Goal: Information Seeking & Learning: Check status

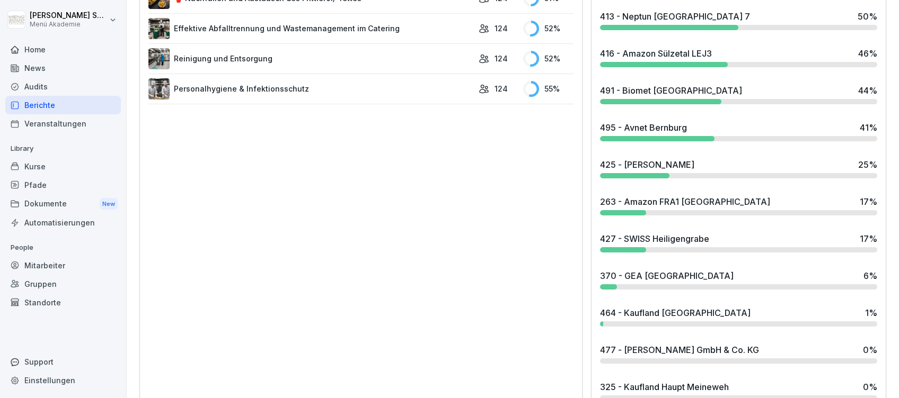
scroll to position [718, 0]
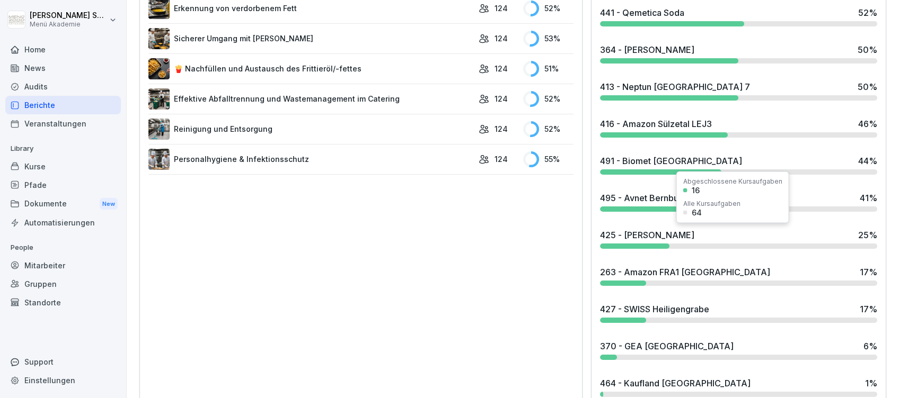
click at [650, 238] on div "425 - [PERSON_NAME]" at bounding box center [647, 235] width 94 height 13
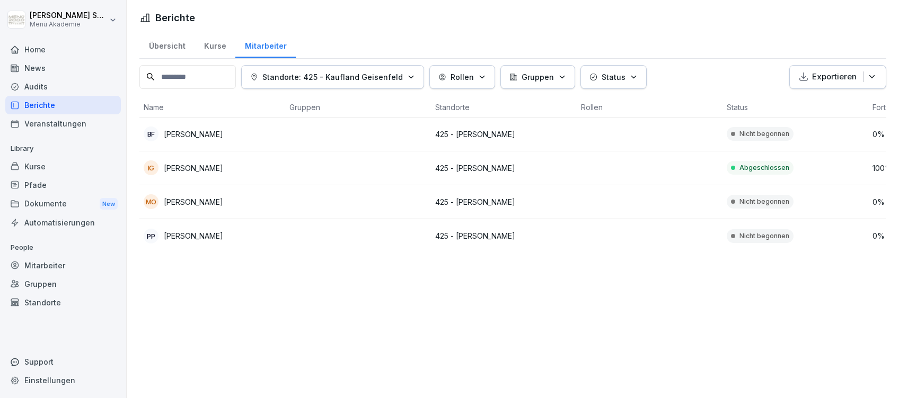
click at [25, 49] on div "Home" at bounding box center [62, 49] width 115 height 19
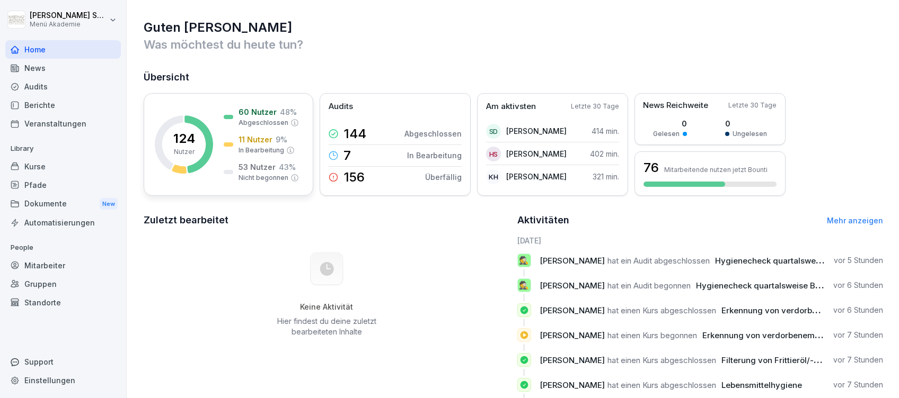
click at [259, 140] on p "11 Nutzer" at bounding box center [255, 139] width 34 height 11
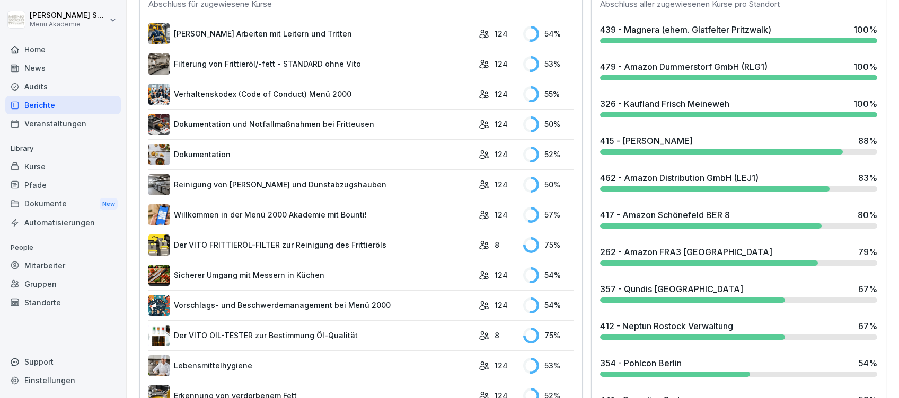
scroll to position [353, 0]
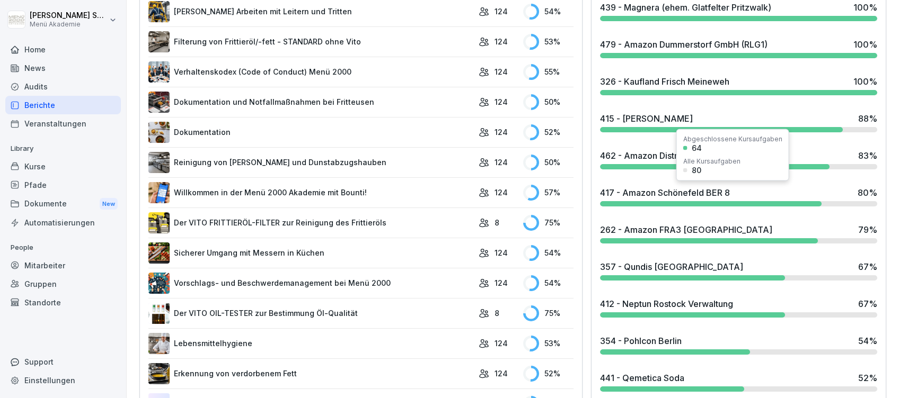
click at [711, 192] on div "417 - Amazon Schönefeld BER 8" at bounding box center [665, 192] width 130 height 13
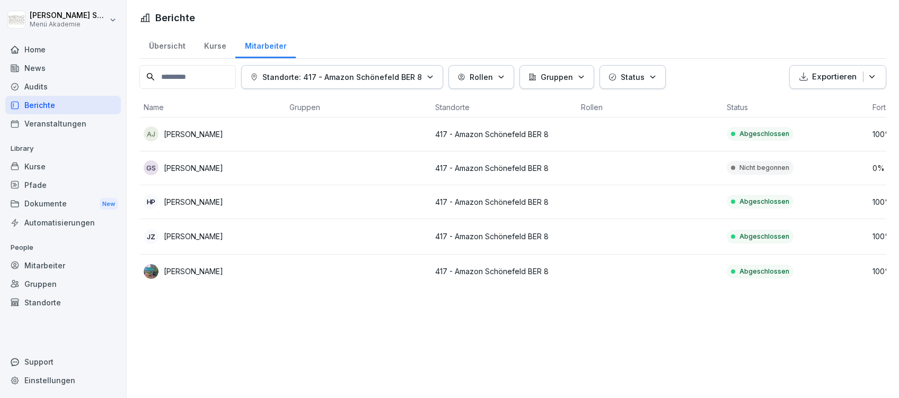
click at [32, 46] on div "Home" at bounding box center [62, 49] width 115 height 19
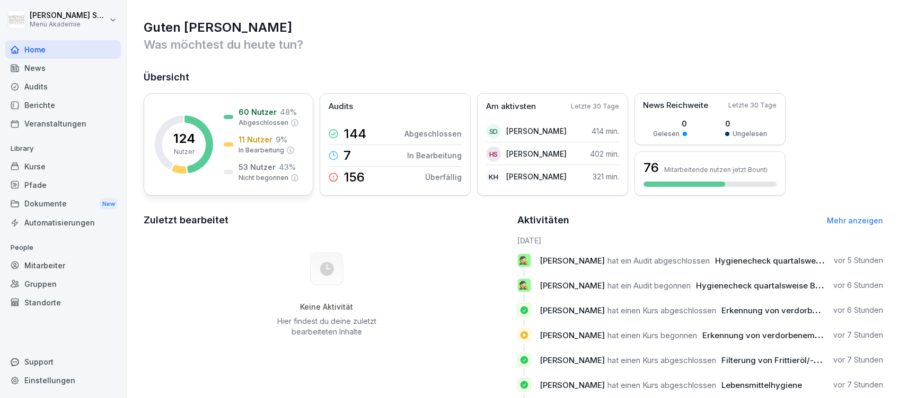
click at [271, 131] on div "60 Nutzer 48 % Abgeschlossen 11 Nutzer 9 % In Bearbeitung 53 Nutzer 43 % Nicht …" at bounding box center [261, 144] width 75 height 76
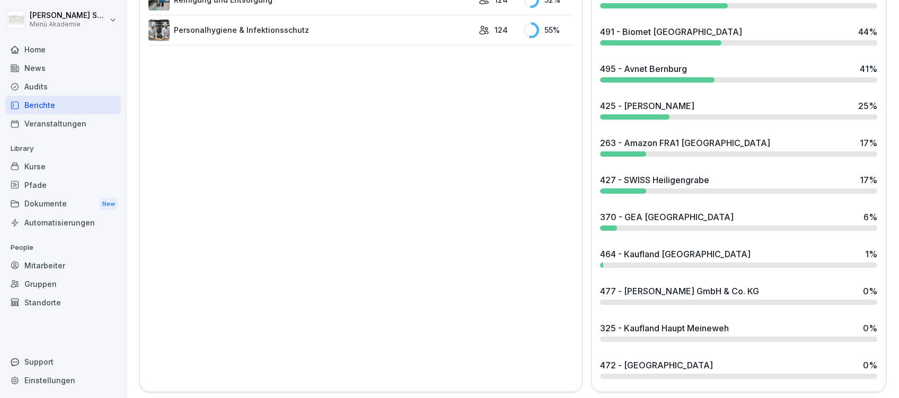
scroll to position [860, 0]
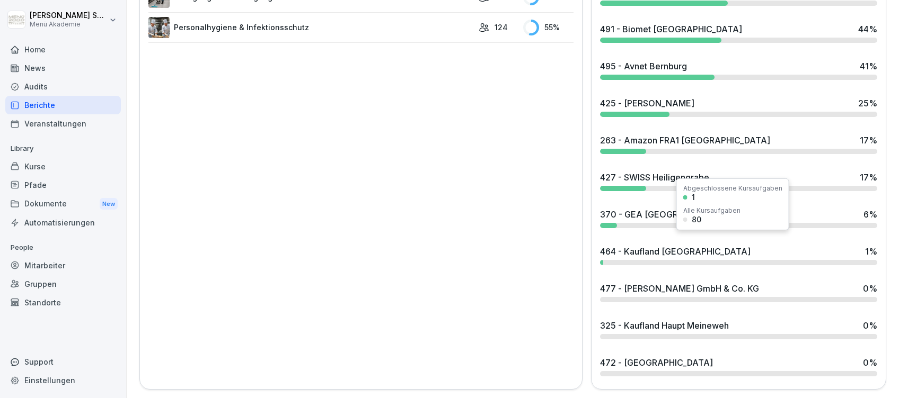
click at [658, 245] on div "464 - Kaufland [GEOGRAPHIC_DATA]" at bounding box center [675, 251] width 150 height 13
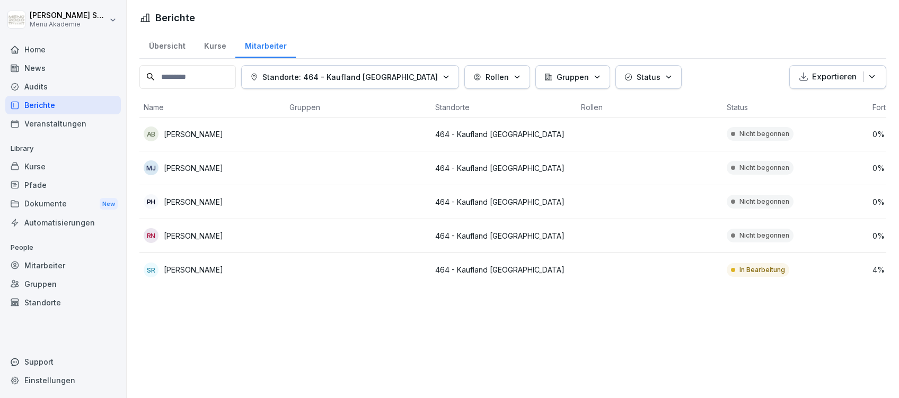
click at [39, 48] on div "Home" at bounding box center [62, 49] width 115 height 19
